Goal: Task Accomplishment & Management: Complete application form

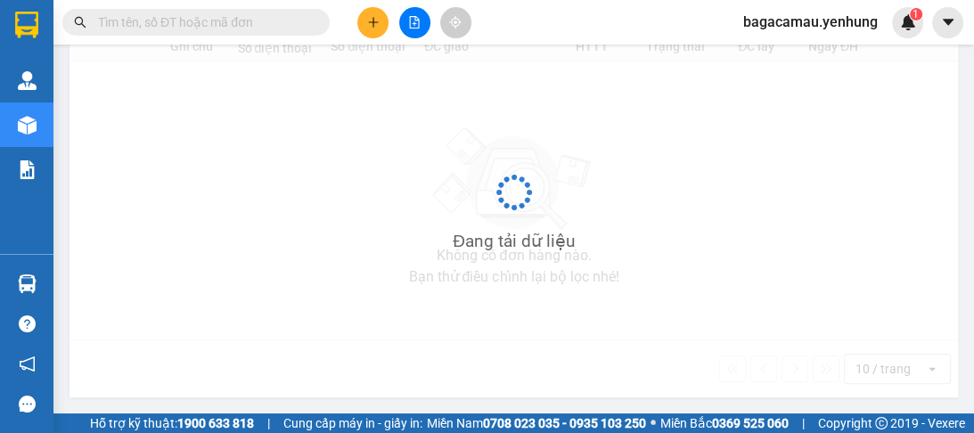
scroll to position [242, 0]
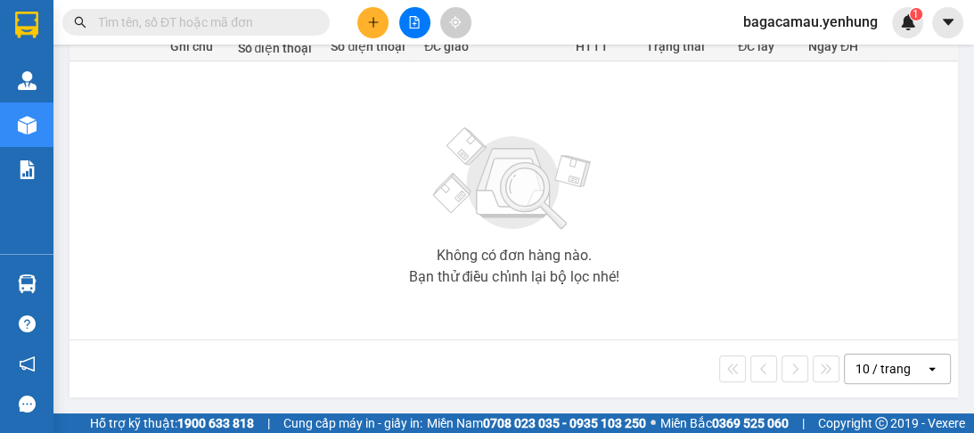
click at [863, 376] on div "10 / trang" at bounding box center [883, 369] width 55 height 18
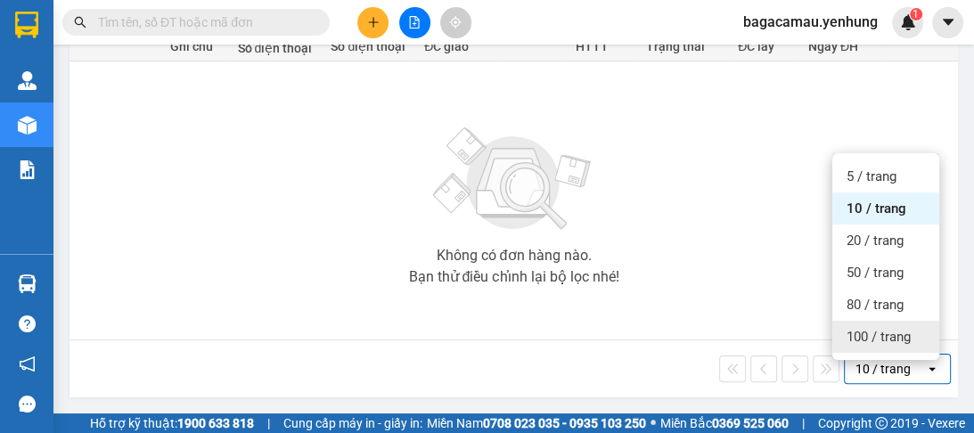
click at [863, 338] on span "100 / trang" at bounding box center [879, 337] width 64 height 18
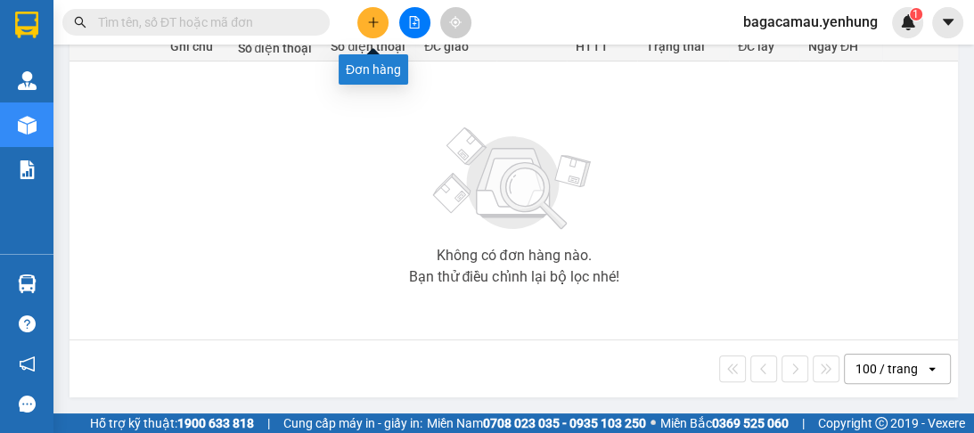
click at [367, 14] on button at bounding box center [372, 22] width 31 height 31
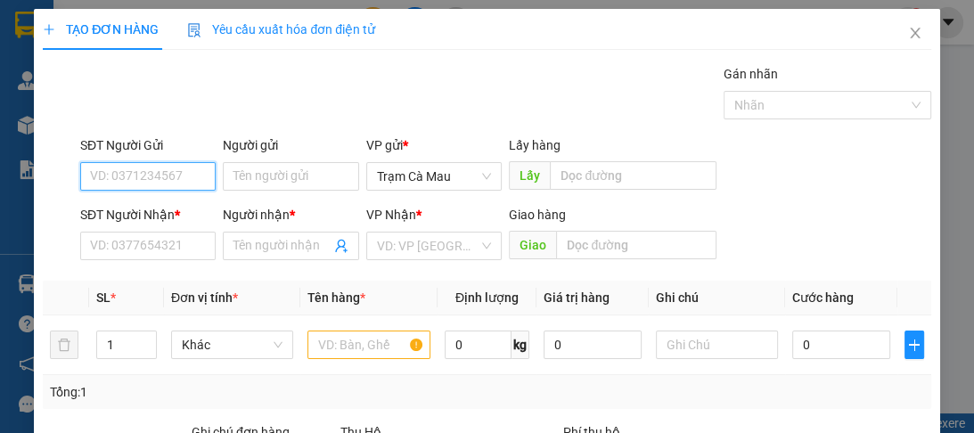
scroll to position [214, 0]
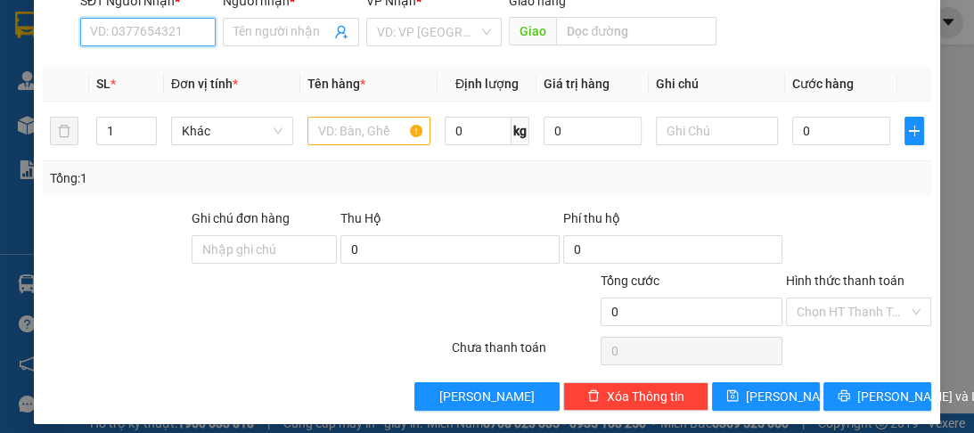
click at [158, 33] on input "SĐT Người Nhận *" at bounding box center [148, 32] width 136 height 29
type input "0853320456"
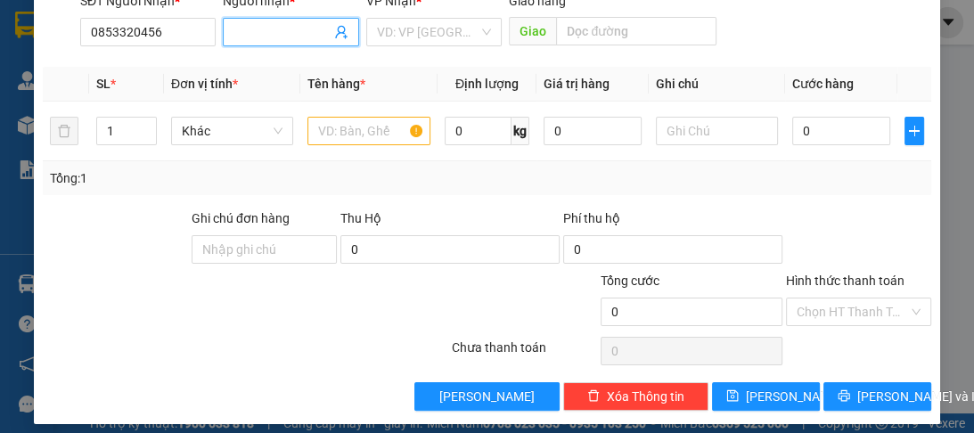
click at [249, 29] on input "Người nhận *" at bounding box center [282, 32] width 96 height 20
type input "a"
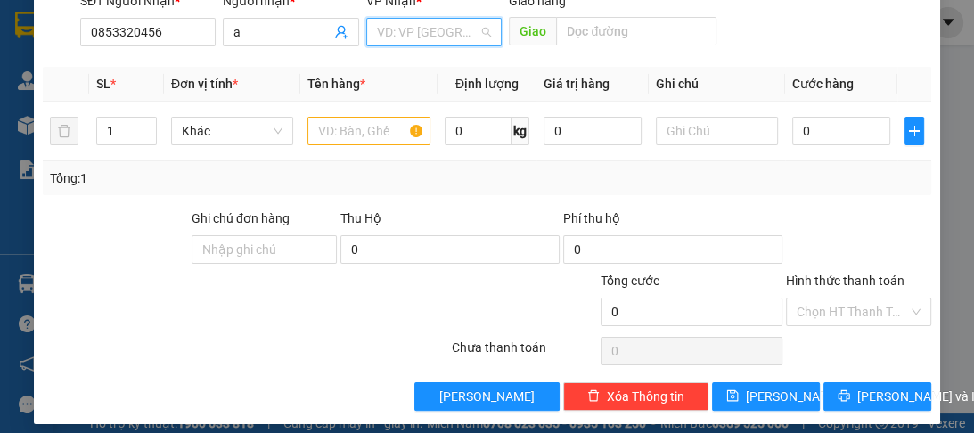
click at [407, 34] on input "search" at bounding box center [428, 32] width 102 height 27
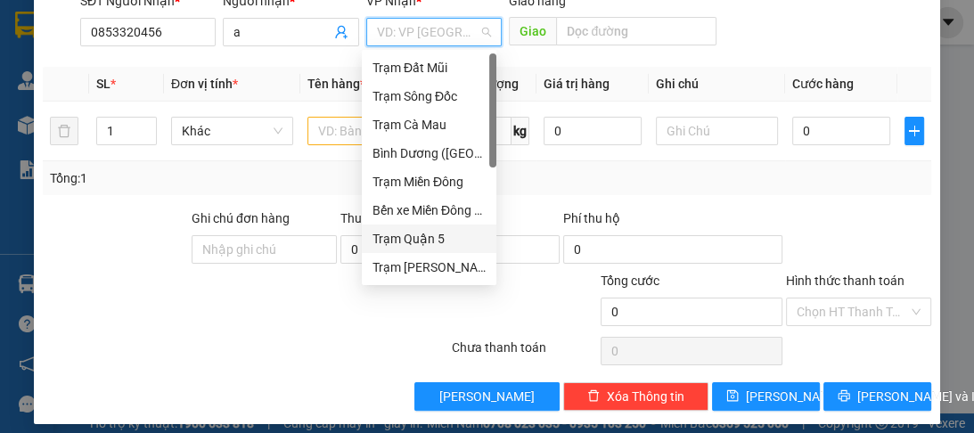
click at [431, 235] on div "Trạm Quận 5" at bounding box center [429, 239] width 113 height 20
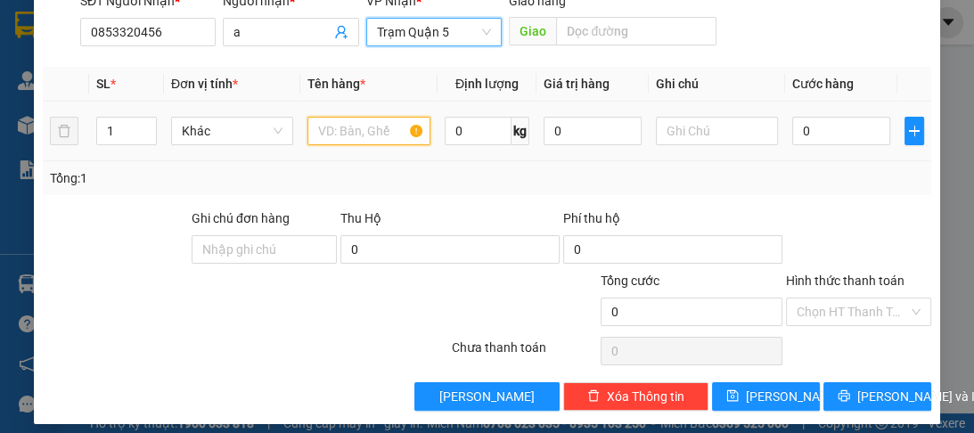
click at [369, 129] on input "text" at bounding box center [369, 131] width 122 height 29
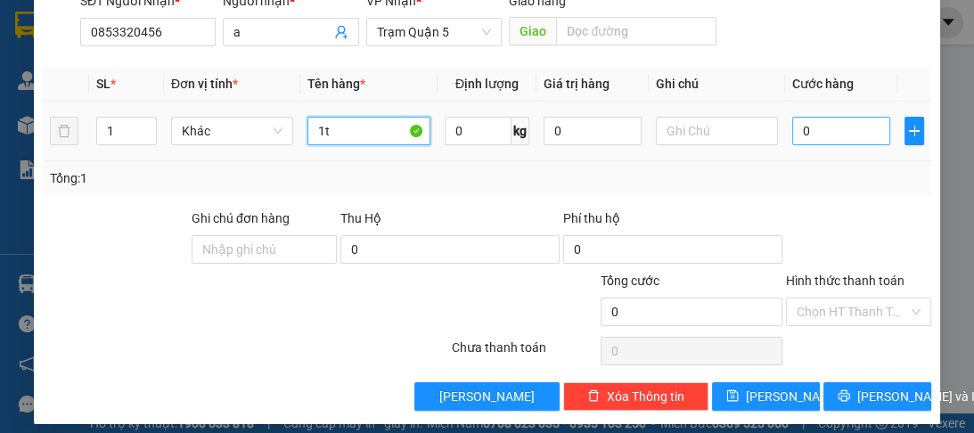
type input "1t"
click at [793, 135] on input "0" at bounding box center [842, 131] width 98 height 29
type input "8"
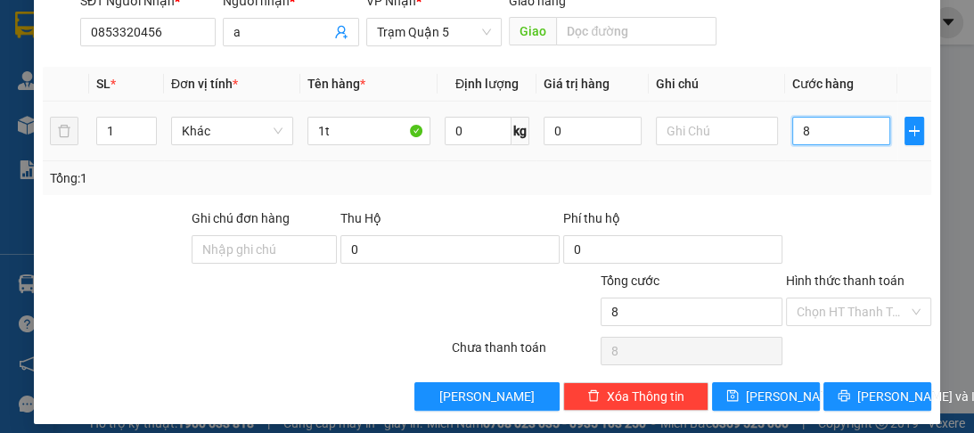
type input "80"
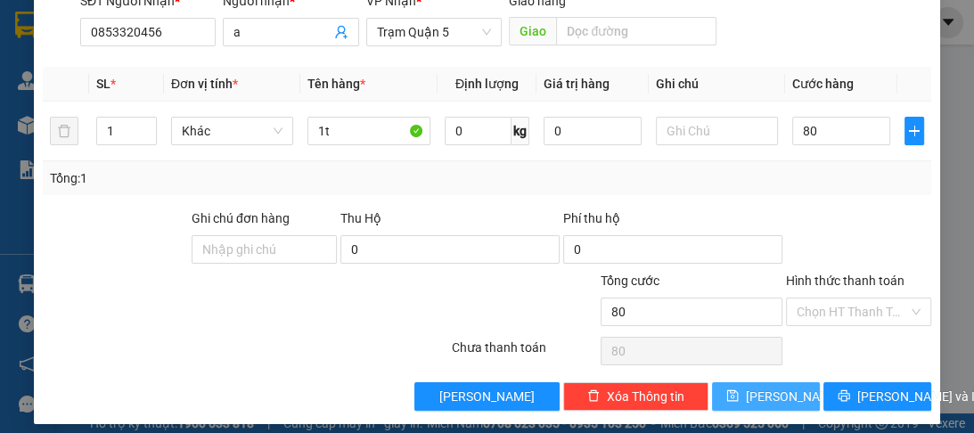
type input "80.000"
click at [763, 395] on span "[PERSON_NAME]" at bounding box center [793, 397] width 95 height 20
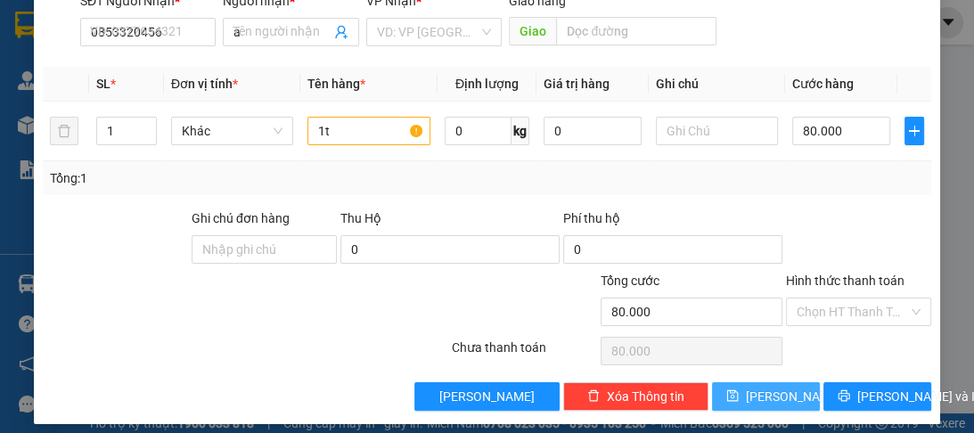
type input "0"
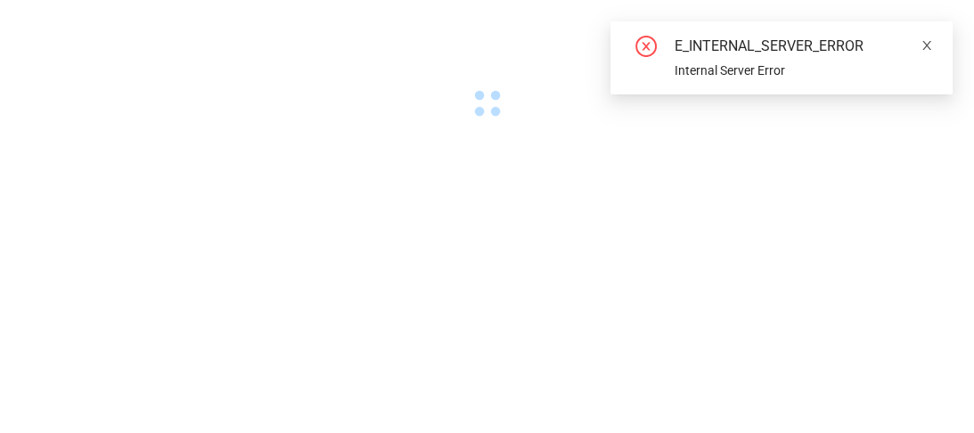
click at [926, 39] on icon "close" at bounding box center [927, 45] width 12 height 12
click at [938, 46] on div "E_INTERNAL_SERVER_ERROR Internal Server Error" at bounding box center [782, 57] width 342 height 73
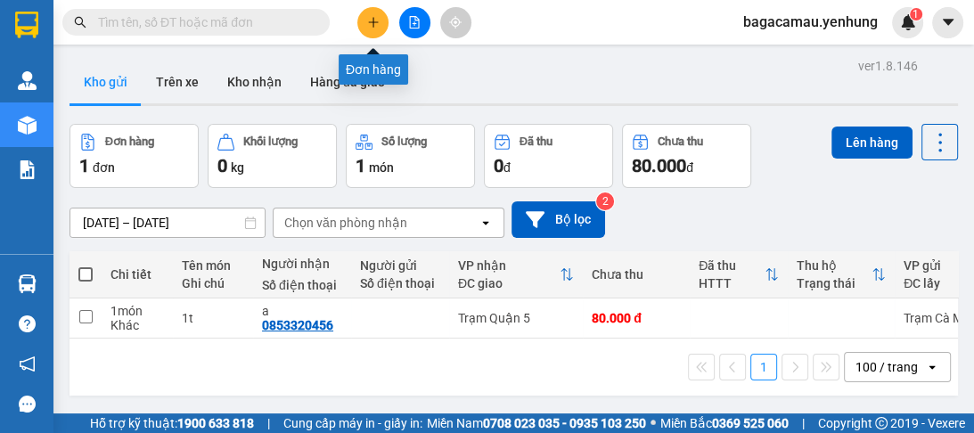
click at [367, 16] on icon "plus" at bounding box center [373, 22] width 12 height 12
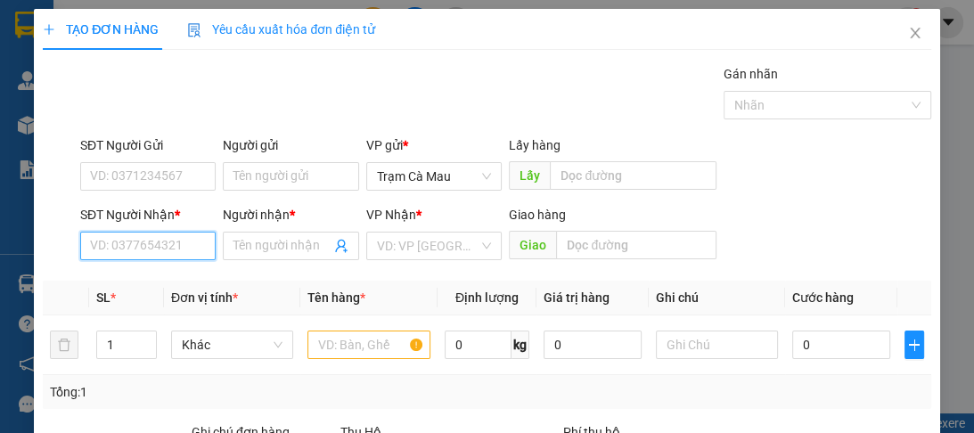
click at [168, 232] on input "SĐT Người Nhận *" at bounding box center [148, 246] width 136 height 29
type input "0949261534"
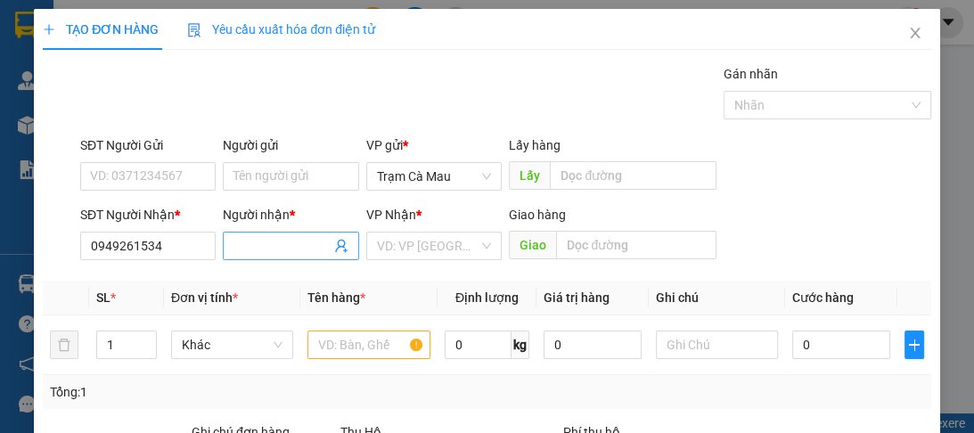
click at [278, 242] on input "Người nhận *" at bounding box center [282, 246] width 96 height 20
type input "A"
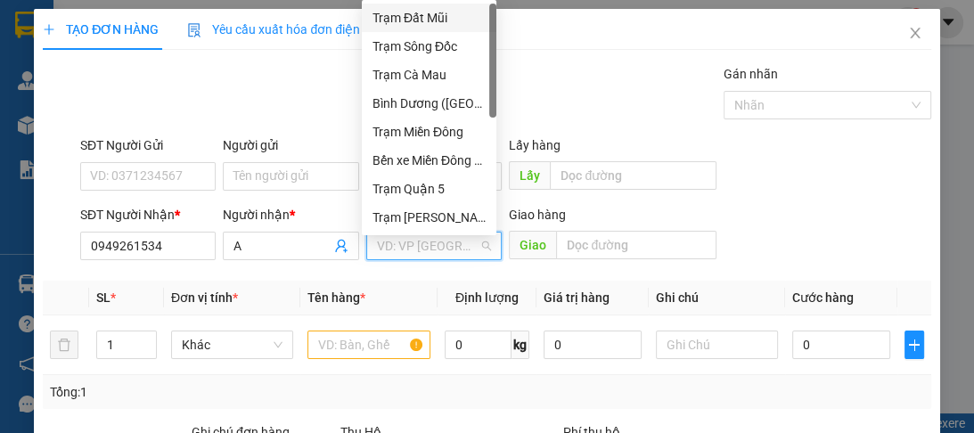
click at [416, 257] on input "search" at bounding box center [428, 246] width 102 height 27
click at [444, 104] on div "Bình Dương ([GEOGRAPHIC_DATA])" at bounding box center [429, 104] width 113 height 20
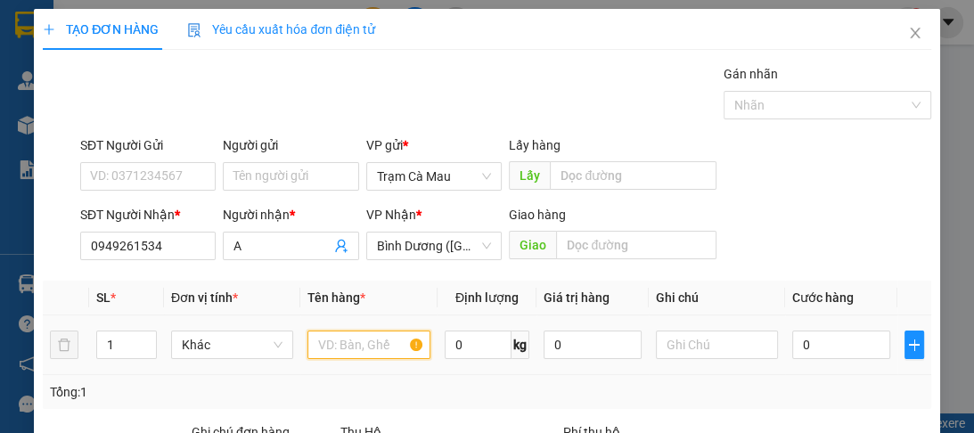
click at [368, 342] on input "text" at bounding box center [369, 345] width 122 height 29
type input "1T"
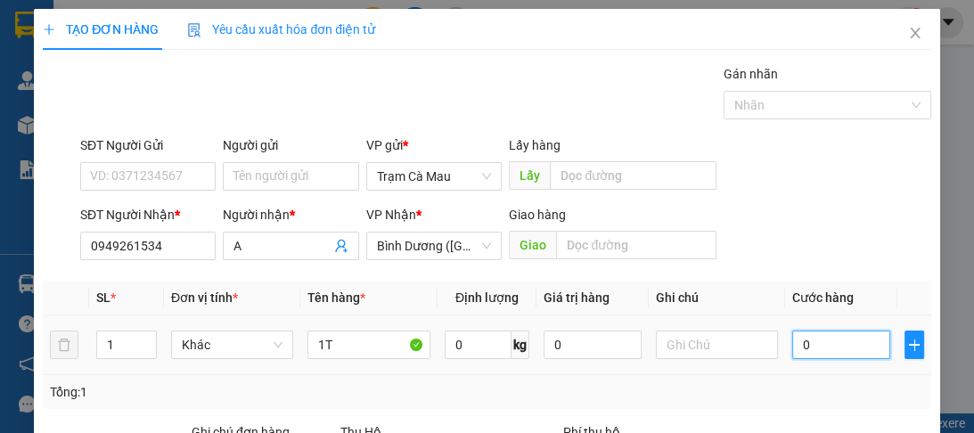
click at [828, 334] on input "0" at bounding box center [842, 345] width 98 height 29
type input "6"
type input "60"
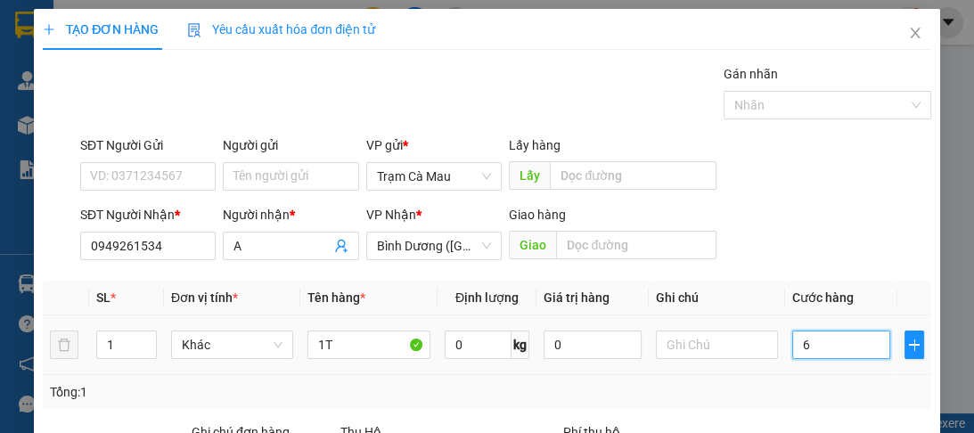
type input "60"
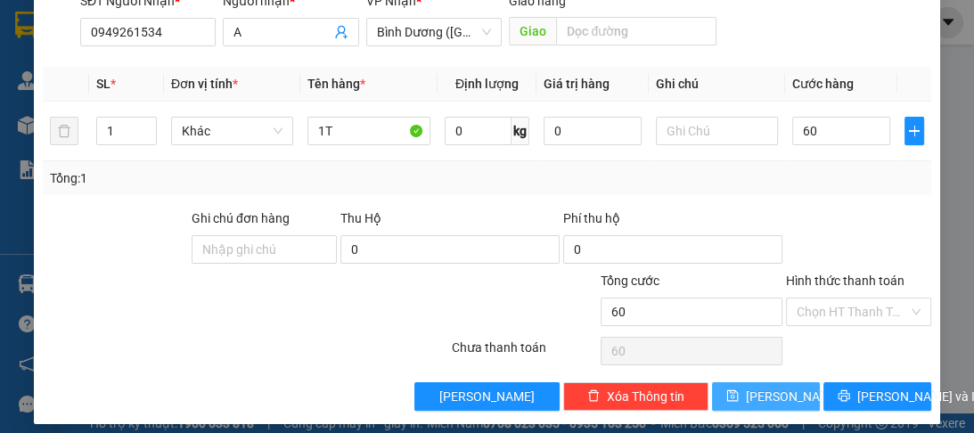
type input "60.000"
click at [757, 404] on span "[PERSON_NAME]" at bounding box center [793, 397] width 95 height 20
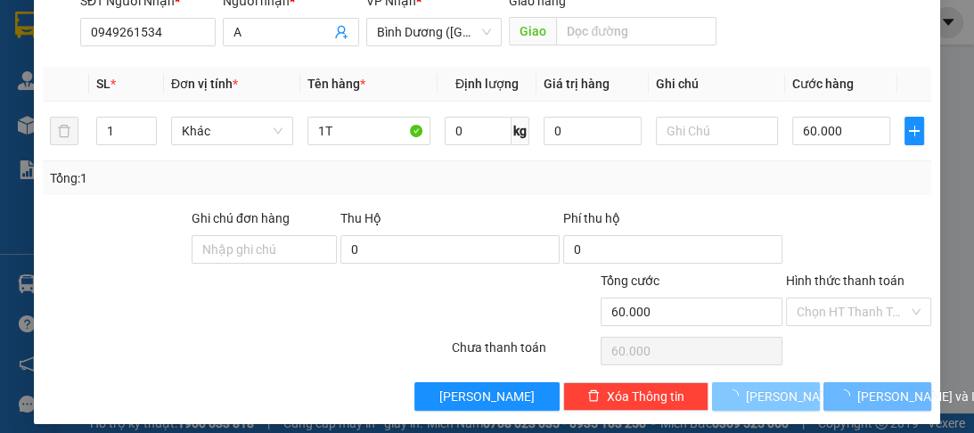
type input "0"
